Goal: Information Seeking & Learning: Learn about a topic

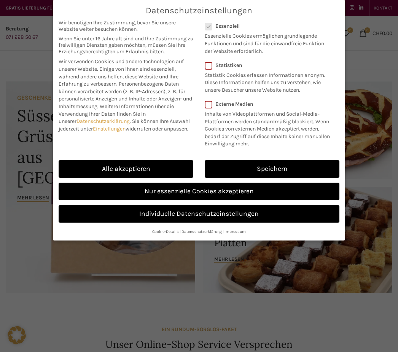
click at [251, 186] on link "Nur essenzielle Cookies akzeptieren" at bounding box center [199, 191] width 281 height 17
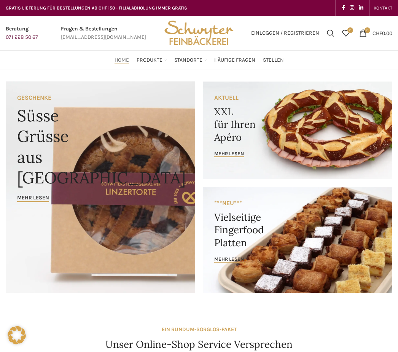
click at [276, 61] on span "Stellen" at bounding box center [273, 60] width 21 height 7
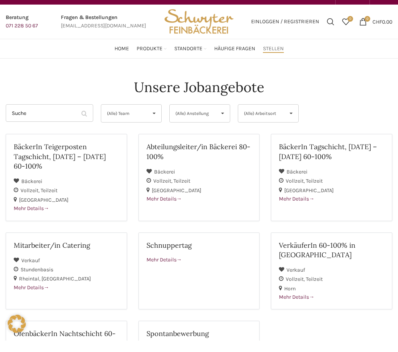
scroll to position [11, 0]
click at [311, 294] on span at bounding box center [311, 297] width 5 height 6
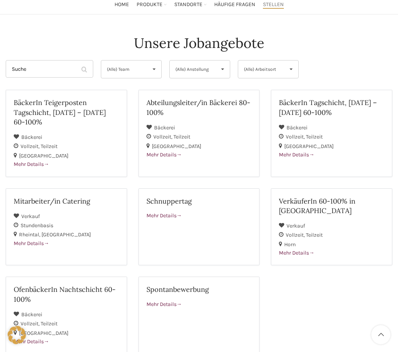
scroll to position [57, 0]
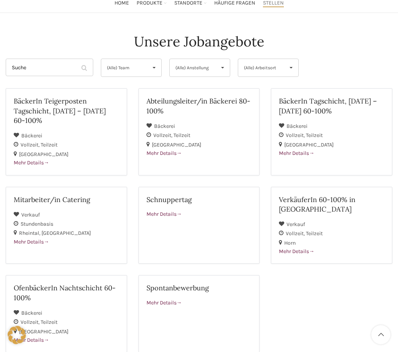
click at [298, 155] on span "Mehr Details" at bounding box center [296, 153] width 35 height 6
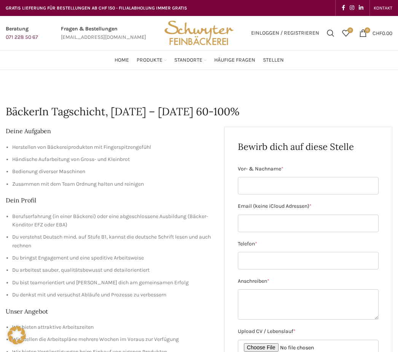
click at [119, 63] on span "Home" at bounding box center [121, 60] width 14 height 7
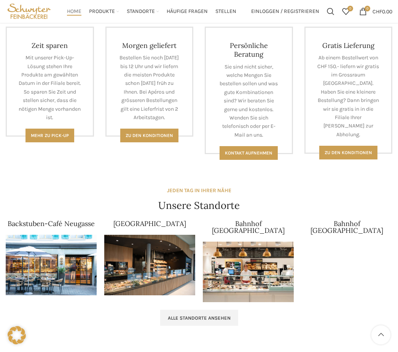
scroll to position [337, 0]
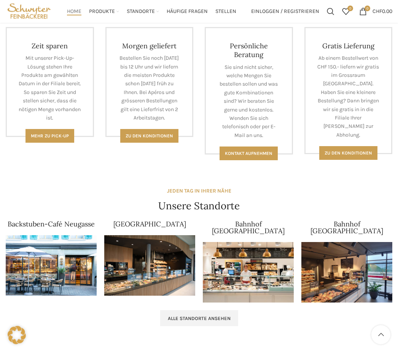
click at [156, 265] on img at bounding box center [149, 265] width 91 height 60
click at [162, 225] on link "[GEOGRAPHIC_DATA]" at bounding box center [149, 224] width 73 height 9
